Goal: Task Accomplishment & Management: Manage account settings

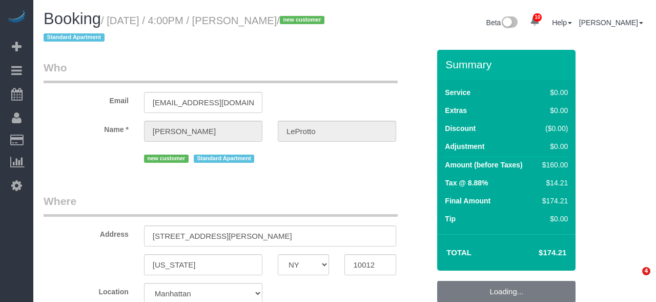
select select "NY"
select select "number:89"
select select "number:77"
select select "number:15"
select select "number:5"
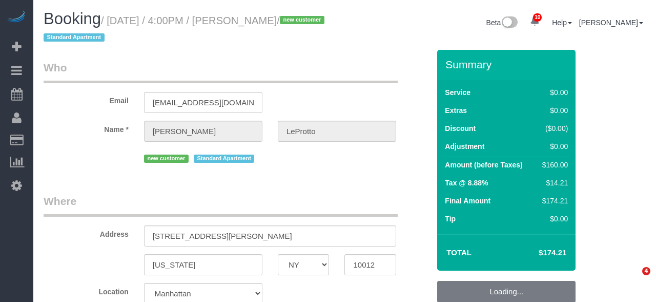
select select "object:14686"
select select "string:stripe-pm_1RuPUy4VGloSiKo7SZN7ATfi"
select select "1"
select select "spot140"
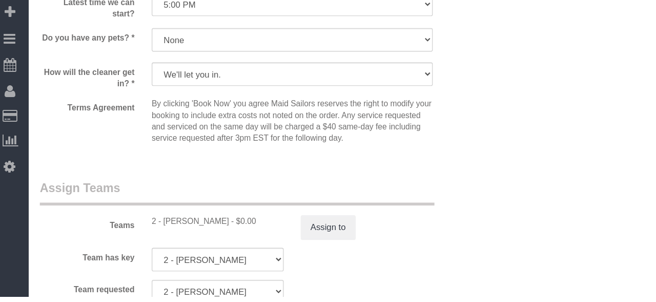
scroll to position [1213, 0]
click at [298, 243] on button "Assign to" at bounding box center [302, 239] width 49 height 22
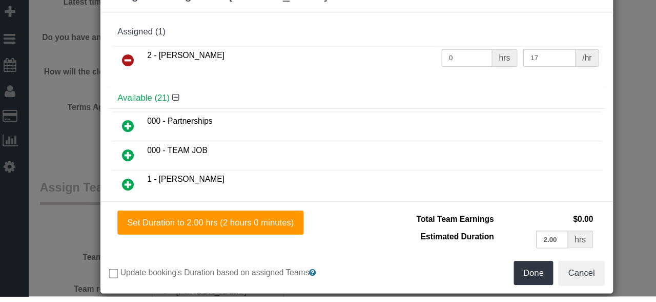
click at [114, 90] on link at bounding box center [123, 90] width 24 height 21
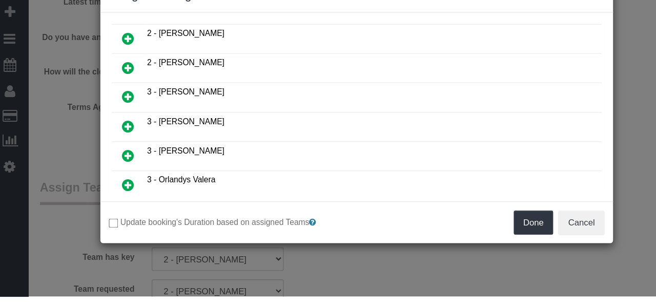
scroll to position [448, 0]
click at [119, 116] on icon at bounding box center [122, 122] width 11 height 12
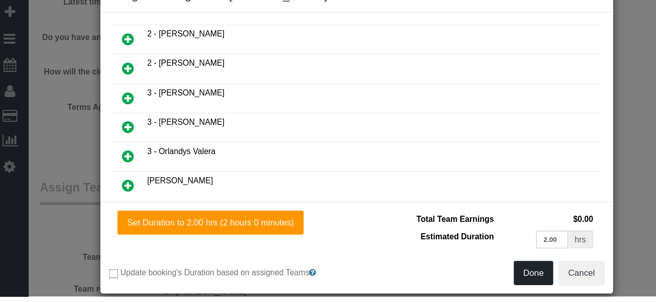
click at [491, 277] on button "Done" at bounding box center [487, 281] width 36 height 22
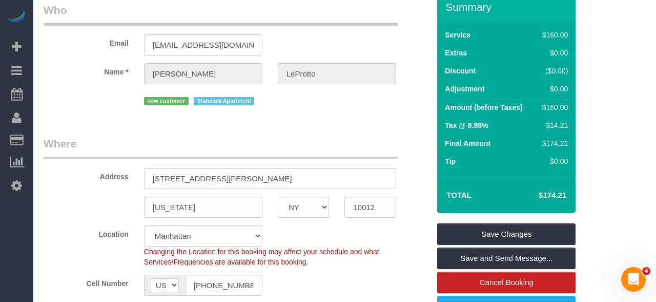
scroll to position [0, 0]
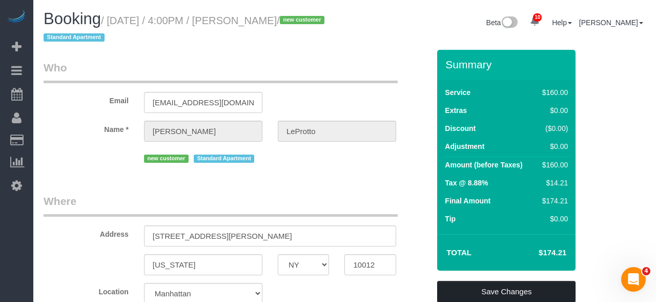
click at [536, 289] on link "Save Changes" at bounding box center [506, 292] width 138 height 22
